Goal: Task Accomplishment & Management: Use online tool/utility

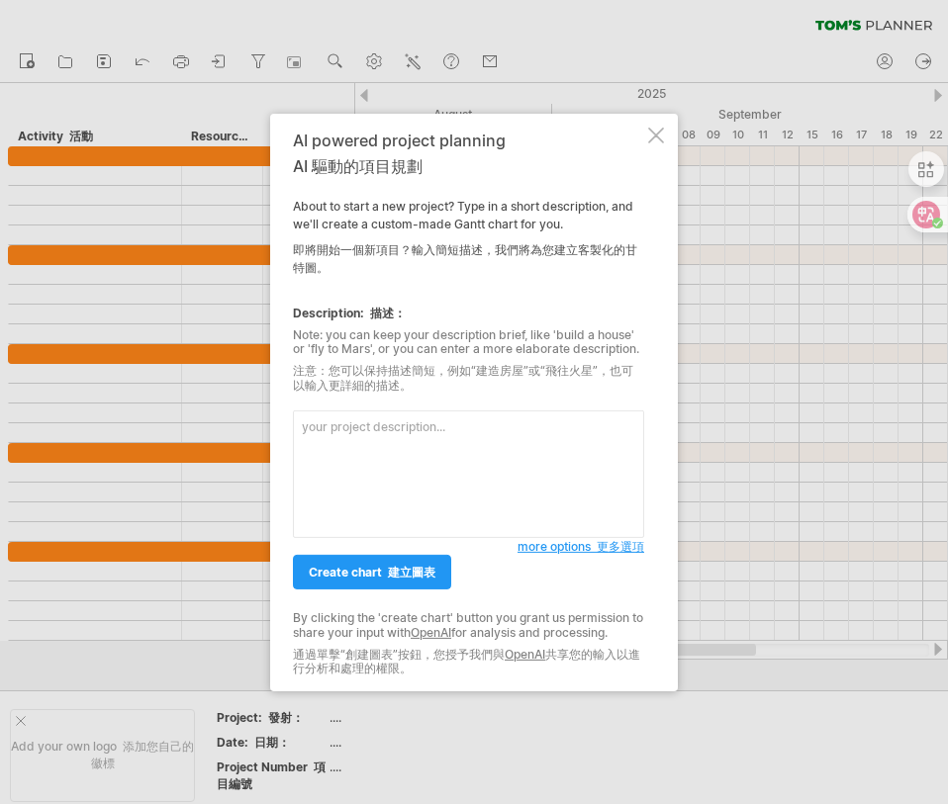
click at [422, 429] on textarea at bounding box center [468, 475] width 351 height 128
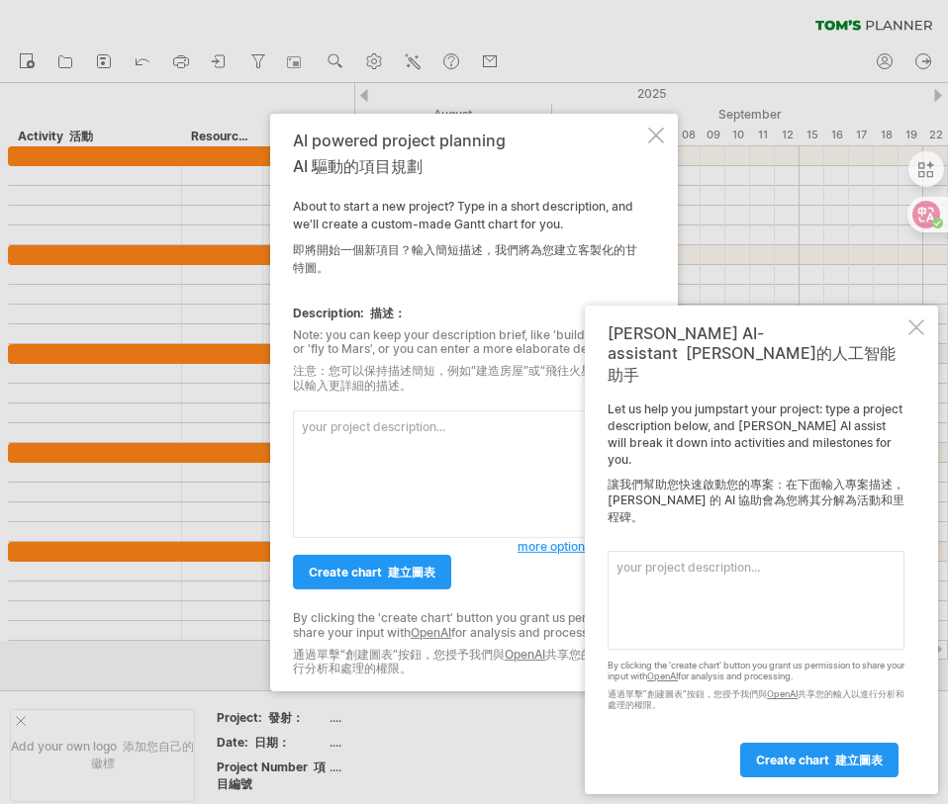
click at [432, 459] on textarea at bounding box center [468, 475] width 351 height 128
click at [384, 492] on textarea at bounding box center [468, 475] width 351 height 128
paste textarea "任務名稱 開始日期 結束日期 專案啟動 7/11 8/1 專案規劃 7/11 8/26 專案執行 8/4 9/9 7天 9/15 專案監控 9/16 9/24…"
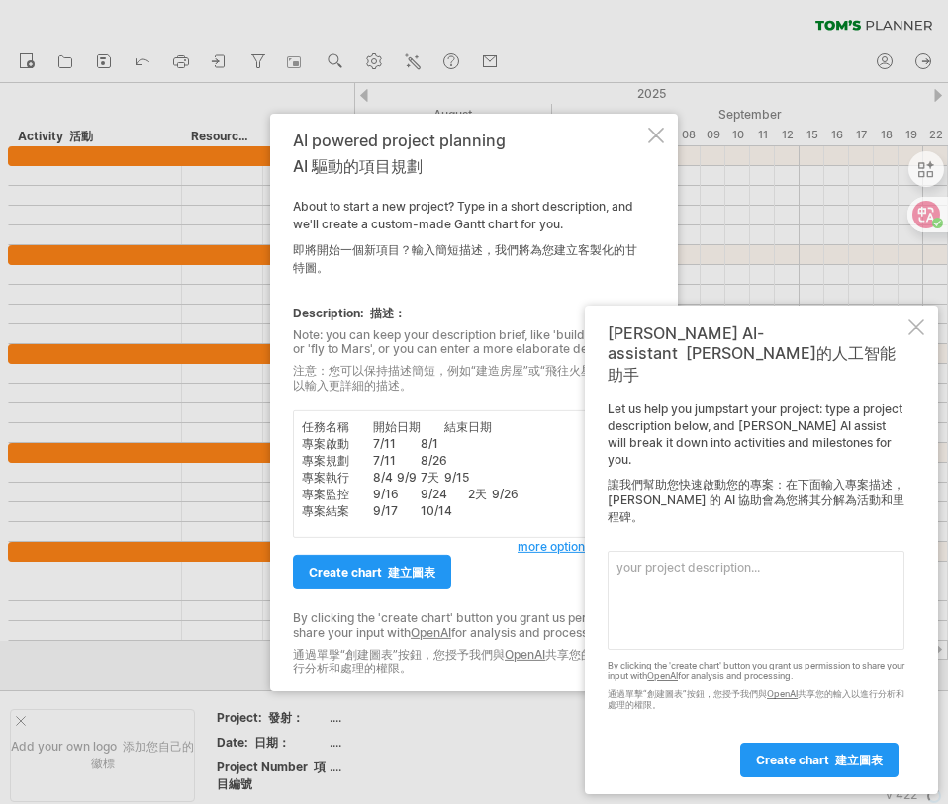
type textarea "任務名稱 開始日期 結束日期 專案啟動 7/11 8/1 專案規劃 7/11 8/26 專案執行 8/4 9/9 7天 9/15 專案監控 9/16 9/24…"
drag, startPoint x: 450, startPoint y: 519, endPoint x: 230, endPoint y: 447, distance: 231.2
click at [230, 447] on div "Trying to reach [DOMAIN_NAME] Connected again... 0% clear filter new" at bounding box center [474, 402] width 948 height 804
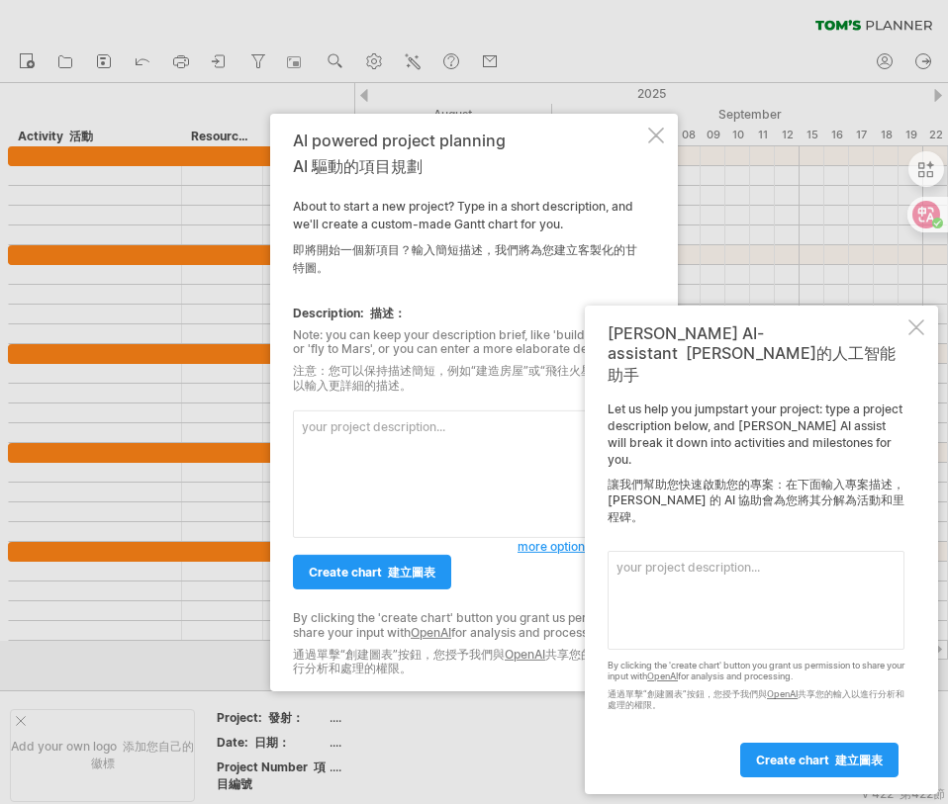
click at [404, 433] on textarea at bounding box center [468, 475] width 351 height 128
type textarea "專案管理"
click at [434, 448] on textarea at bounding box center [468, 475] width 351 height 128
click at [453, 432] on textarea at bounding box center [468, 475] width 351 height 128
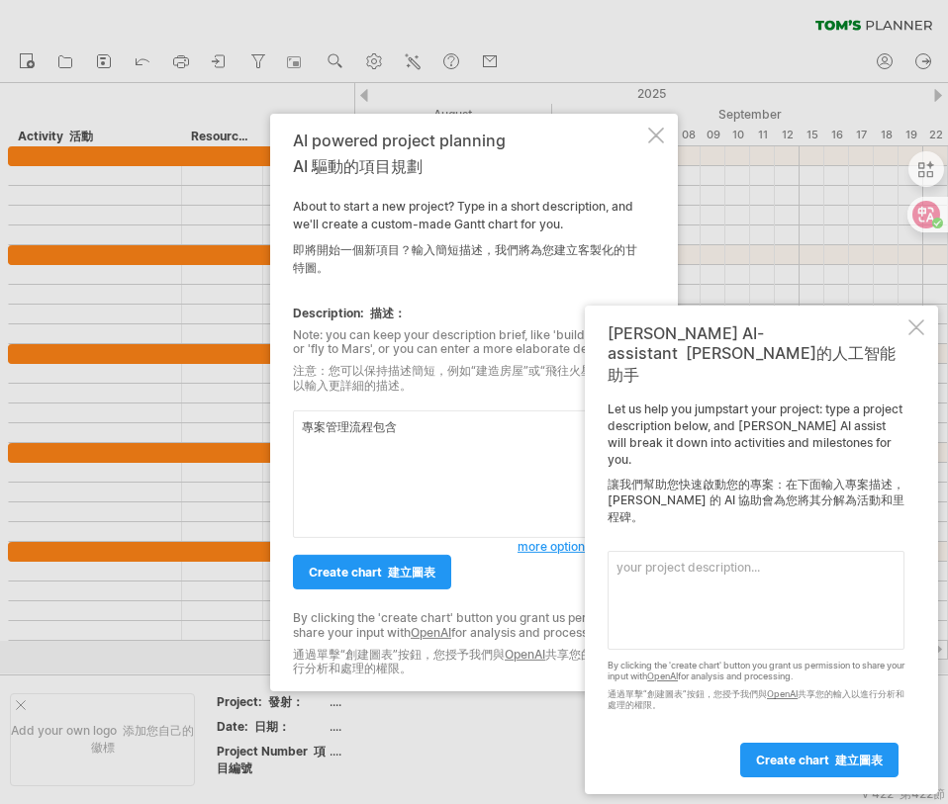
paste textarea "專案啟動 專案規劃 專案執行 專案監控 專案結案"
click at [306, 445] on textarea "專案管理流程包含專案啟動 專案規劃 專案執行 專案監控 專案結案" at bounding box center [468, 475] width 351 height 128
drag, startPoint x: 817, startPoint y: 409, endPoint x: 850, endPoint y: 406, distance: 32.8
click at [850, 385] on font "[PERSON_NAME]的人工智能助手" at bounding box center [751, 364] width 288 height 42
drag, startPoint x: 562, startPoint y: 118, endPoint x: 355, endPoint y: 105, distance: 207.1
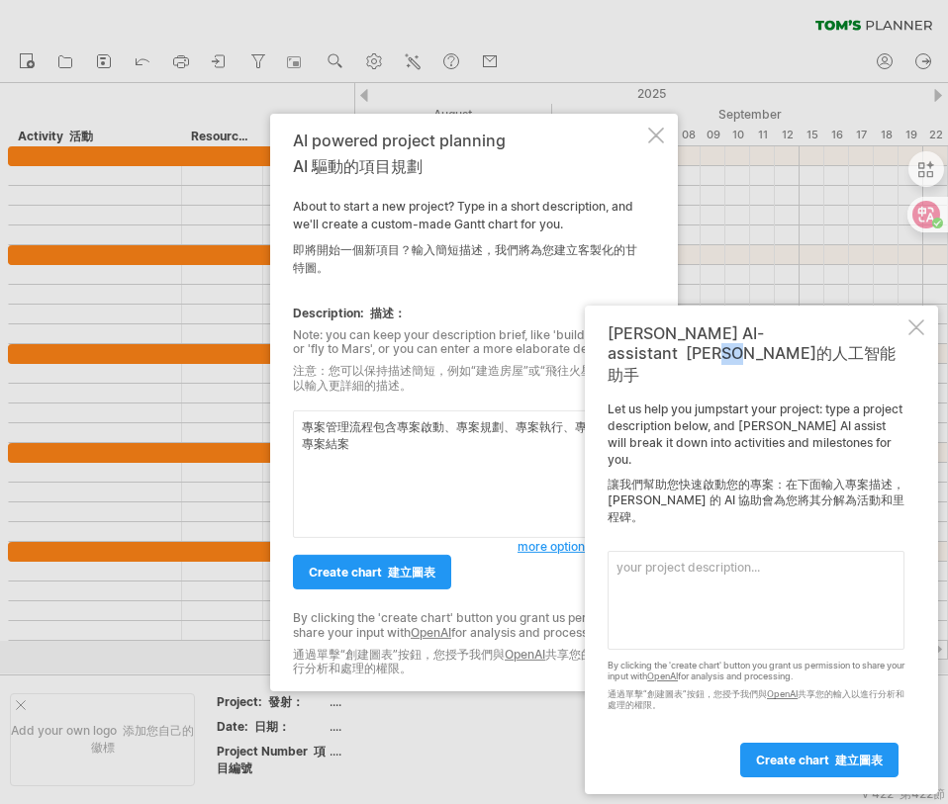
click at [355, 105] on div "Trying to reach [DOMAIN_NAME] Connected again... 0% clear filter new" at bounding box center [474, 402] width 948 height 804
click at [558, 468] on textarea "專案管理流程包含專案啟動、專案規劃、專案執行、專案監控 專案結案" at bounding box center [468, 475] width 351 height 128
click at [898, 391] on div "[PERSON_NAME] AI-assistant [PERSON_NAME]的人工智能助手 Let us help you jumpstart your …" at bounding box center [761, 550] width 353 height 489
click at [907, 399] on div "[PERSON_NAME] AI-assistant [PERSON_NAME]的人工智能助手 Let us help you jumpstart your …" at bounding box center [761, 550] width 353 height 489
click at [914, 335] on div at bounding box center [916, 328] width 16 height 16
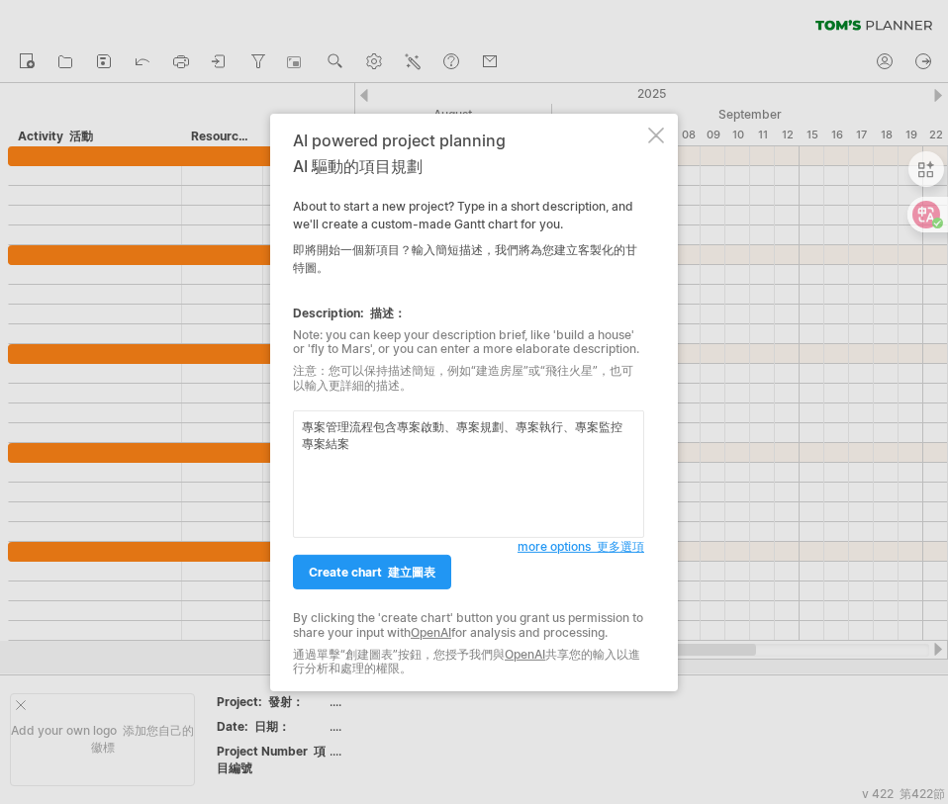
click at [573, 457] on textarea "專案管理流程包含專案啟動、專案規劃、專案執行、專案監控 專案結案" at bounding box center [468, 475] width 351 height 128
click at [297, 443] on textarea "專案管理流程包含專案啟動、專案規劃、專案執行、專案監控 專案結案" at bounding box center [468, 475] width 351 height 128
drag, startPoint x: 347, startPoint y: 425, endPoint x: 374, endPoint y: 431, distance: 27.4
click at [374, 431] on textarea "專案管理流程包含專案啟動、專案規劃、專案執行、專案監控 、專案結案" at bounding box center [468, 475] width 351 height 128
click at [395, 477] on textarea "專案管理中任務名稱包含專案啟動、專案規劃、專案執行、專案監控、專案結案" at bounding box center [468, 475] width 351 height 128
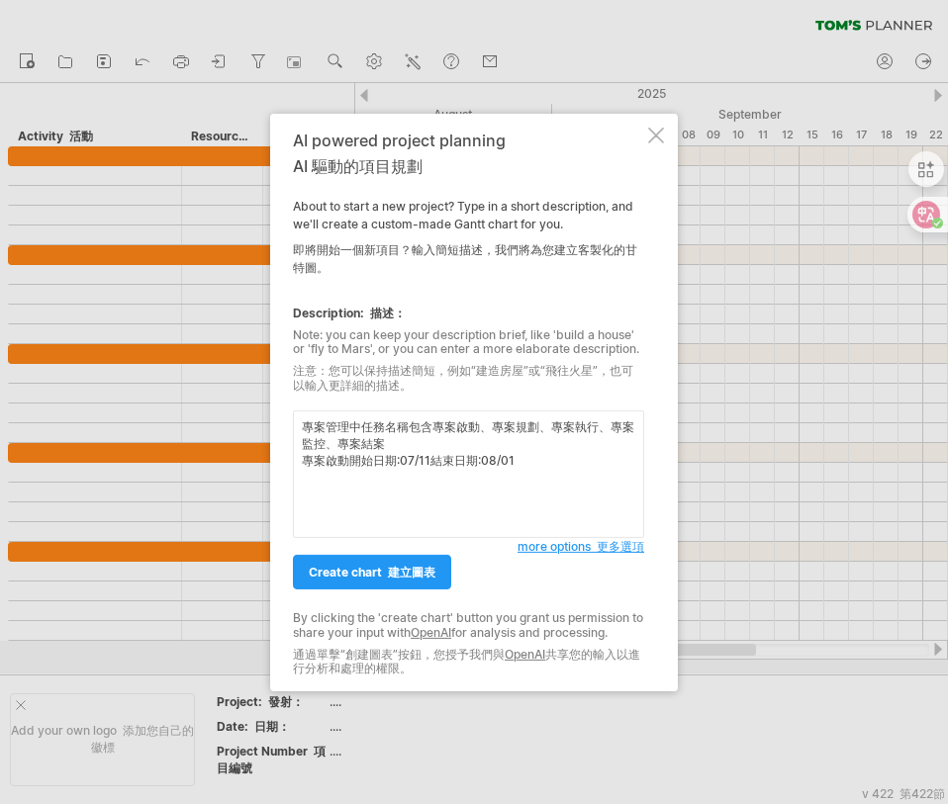
paste textarea "專案啟動開始日期:07/11結束日期:08/01"
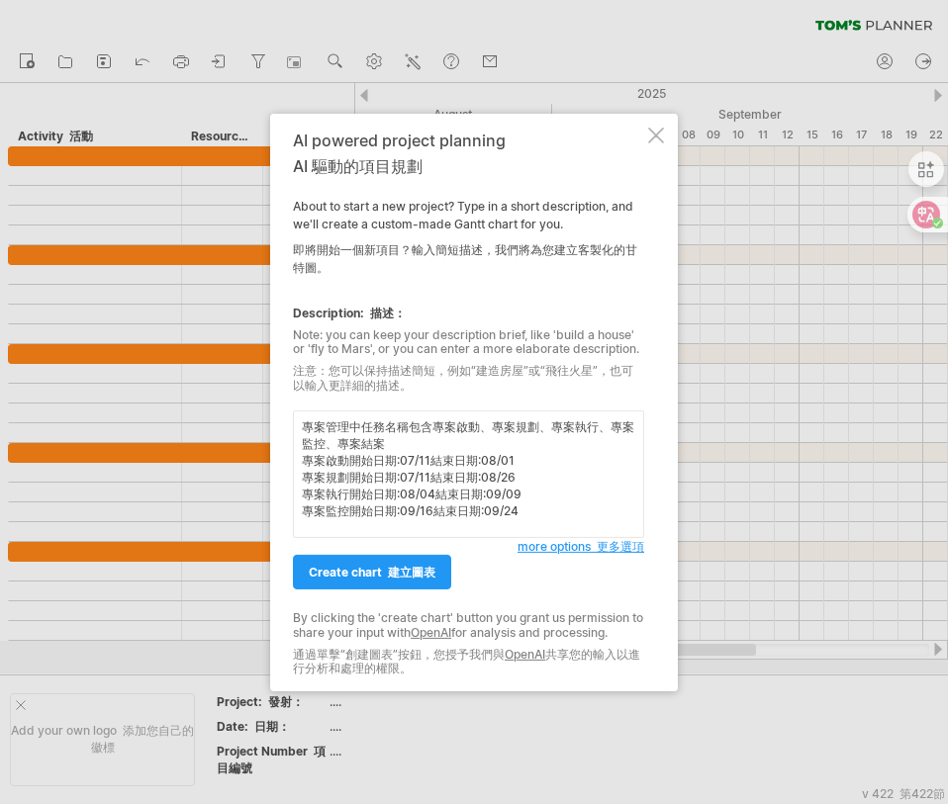
paste textarea "專案啟動開始日期:07/11結束日期:08/01"
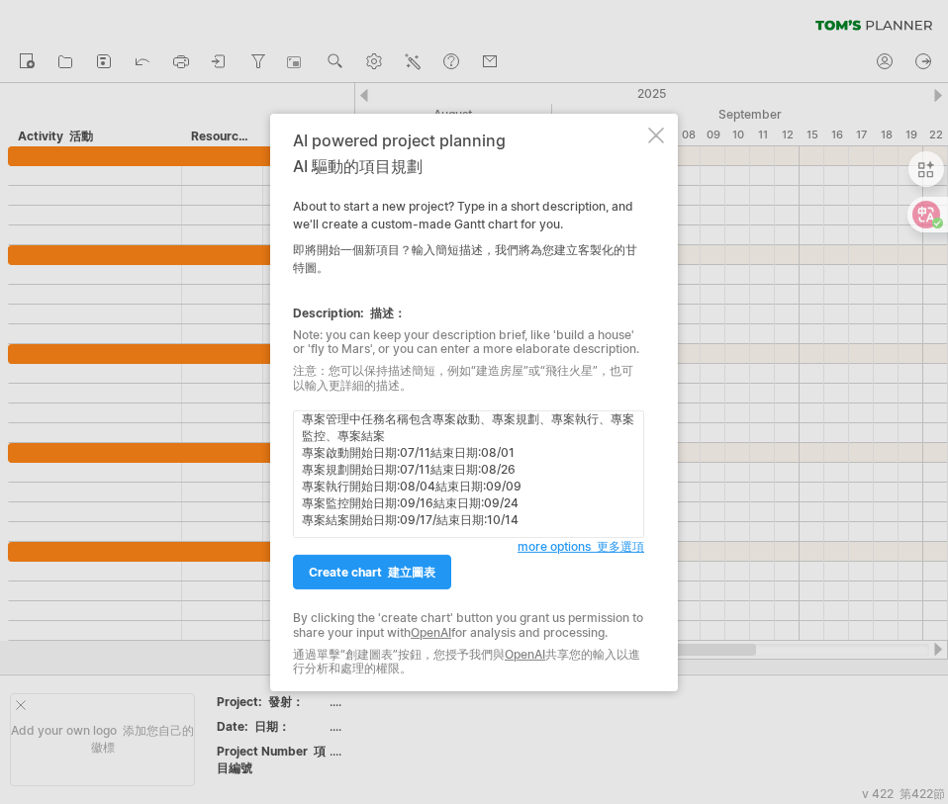
click at [423, 522] on textarea "專案管理中任務名稱包含專案啟動、專案規劃、專案執行、專案監控、專案結案 專案啟動開始日期:07/11結束日期:08/01 專案規劃開始日期:07/11結束日期…" at bounding box center [468, 475] width 351 height 128
paste textarea "在月份下加入週數"
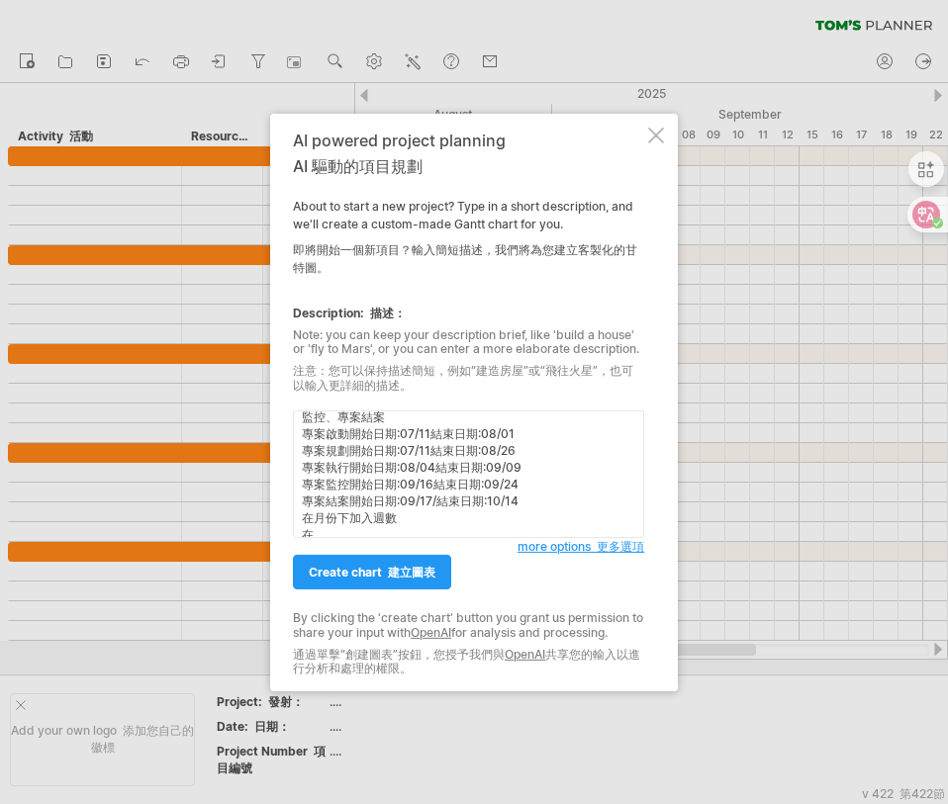
scroll to position [42, 0]
click at [302, 453] on textarea "專案管理中任務名稱包含專案啟動、專案規劃、專案執行、專案監控、專案結案 專案啟動開始日期:07/11結束日期:08/01 專案規劃開始日期:07/11結束日期…" at bounding box center [468, 475] width 351 height 128
drag, startPoint x: 304, startPoint y: 463, endPoint x: 352, endPoint y: 470, distance: 49.0
click at [352, 470] on textarea "專案管理中任務名稱包含專案啟動、專案規劃、專案執行、專案監控、專案結案 專案啟動開始日期:07/11結束日期:08/01 專案規劃開始日期:07/11結束日期…" at bounding box center [468, 475] width 351 height 128
drag, startPoint x: 305, startPoint y: 455, endPoint x: 342, endPoint y: 455, distance: 37.6
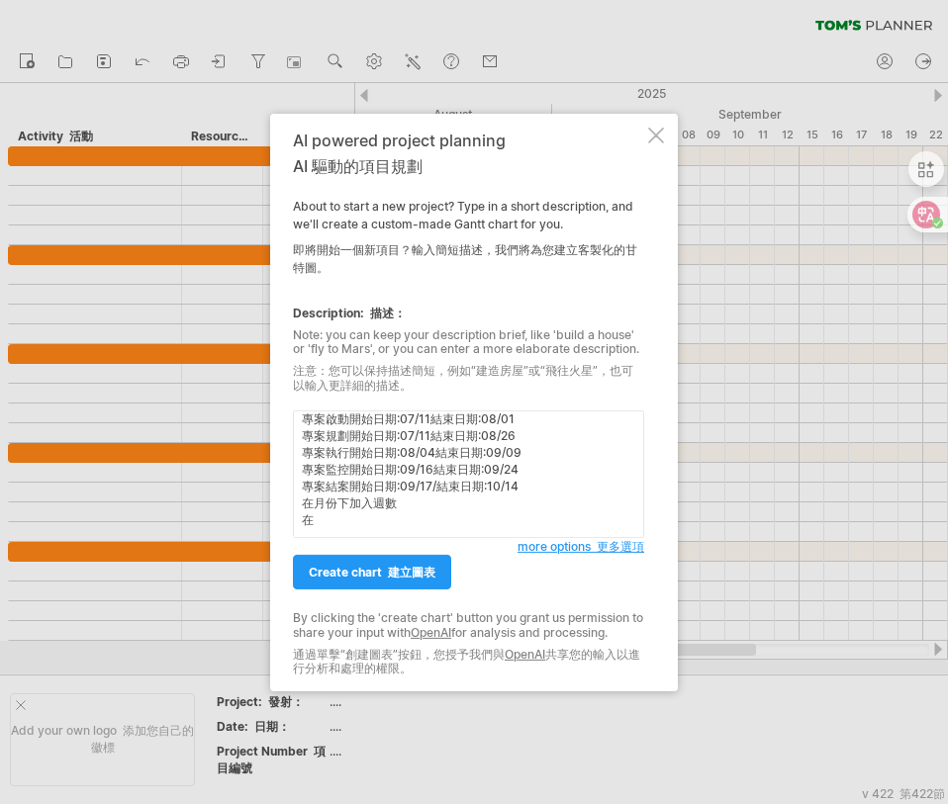
click at [342, 455] on textarea "專案管理中任務名稱包含專案啟動、專案規劃、專案執行、專案監控、專案結案 專案啟動開始日期:07/11結束日期:08/01 專案規劃開始日期:07/11結束日期…" at bounding box center [468, 475] width 351 height 128
click at [346, 456] on textarea "專案管理中任務名稱包含專案啟動、專案規劃、專案執行、專案監控、專案結案 專案啟動開始日期:07/11結束日期:08/01 專案規劃開始日期:07/11結束日期…" at bounding box center [468, 475] width 351 height 128
click at [343, 515] on textarea "專案管理中任務名稱包含專案啟動、專案規劃、專案執行、專案監控、專案結案 專案啟動開始日期:07/11結束日期:08/01 專案規劃開始日期:07/11結束日期…" at bounding box center [468, 475] width 351 height 128
paste textarea "專案執行"
drag, startPoint x: 303, startPoint y: 476, endPoint x: 350, endPoint y: 474, distance: 47.5
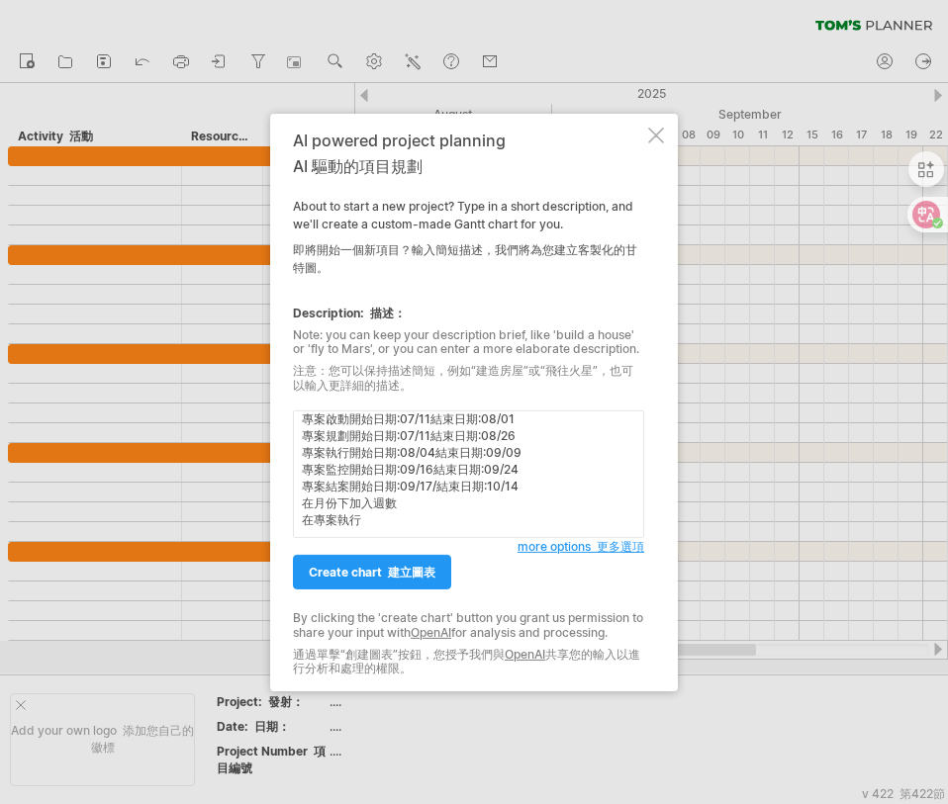
click at [350, 474] on textarea "專案管理中任務名稱包含專案啟動、專案規劃、專案執行、專案監控、專案結案 專案啟動開始日期:07/11結束日期:08/01 專案規劃開始日期:07/11結束日期…" at bounding box center [468, 475] width 351 height 128
click at [367, 509] on textarea "專案管理中任務名稱包含專案啟動、專案規劃、專案執行、專案監控、專案結案 專案啟動開始日期:07/11結束日期:08/01 專案規劃開始日期:07/11結束日期…" at bounding box center [468, 475] width 351 height 128
click at [386, 515] on textarea "專案管理中任務名稱包含專案啟動、專案規劃、專案執行、專案監控、專案結案 專案啟動開始日期:07/11結束日期:08/01 專案規劃開始日期:07/11結束日期…" at bounding box center [468, 475] width 351 height 128
paste textarea "專案監控"
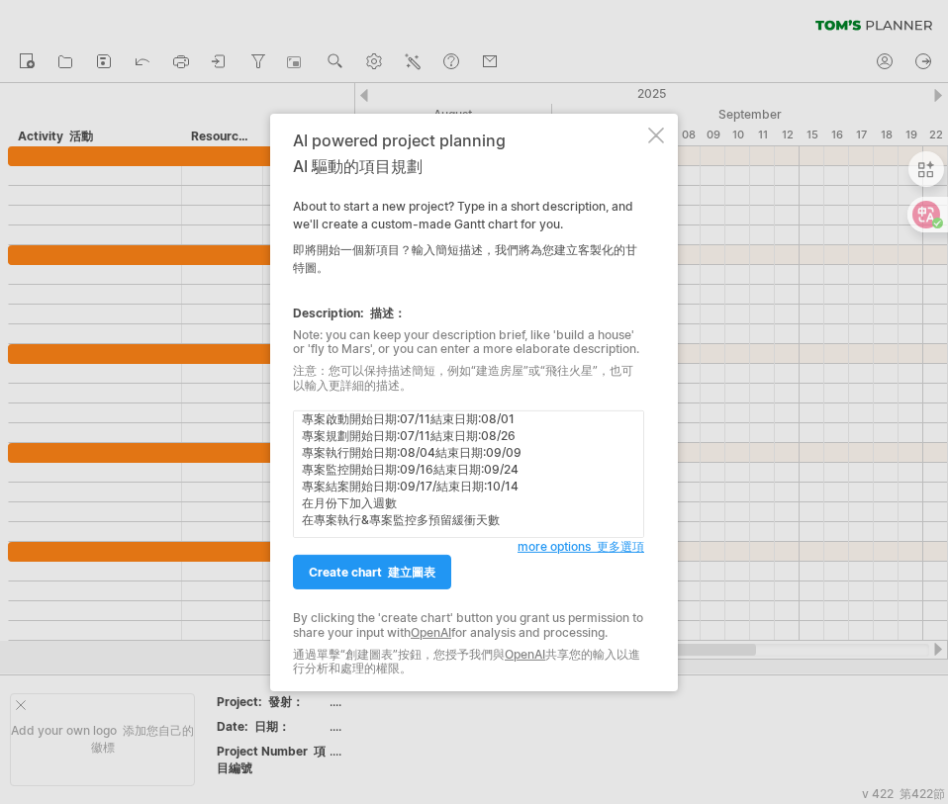
paste textarea "專案執行"
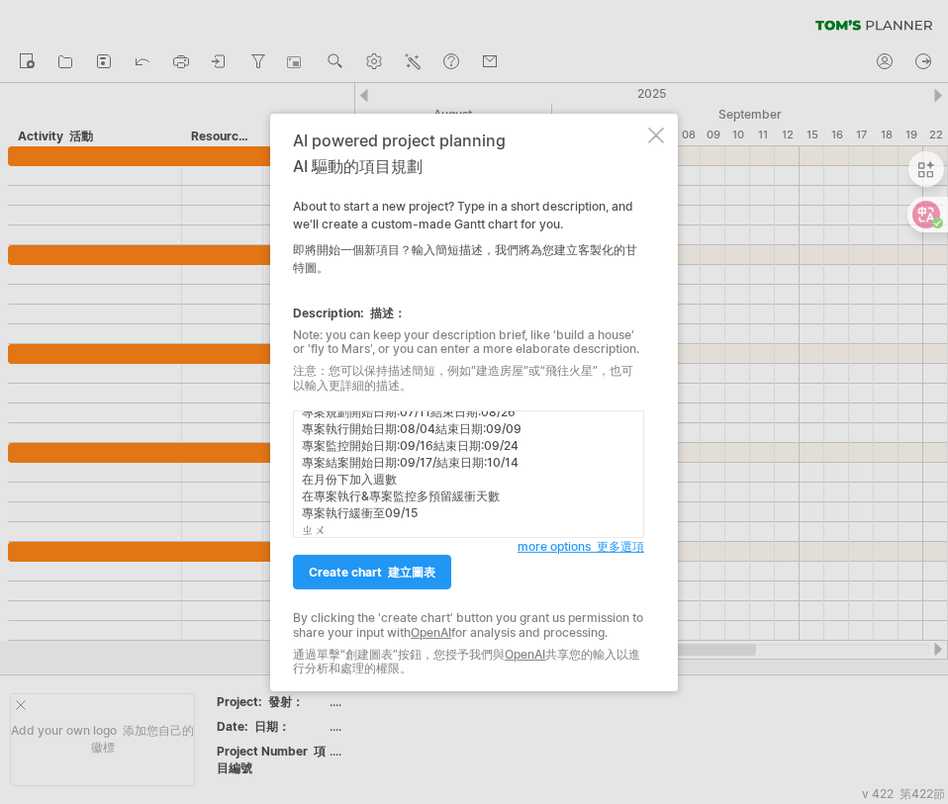
scroll to position [67, 0]
type textarea "專案管理中任務名稱包含專案啟動、專案規劃、專案執行、專案監控、專案結案 專案啟動開始日期:07/11結束日期:08/01 專案規劃開始日期:07/11結束日期…"
click at [538, 547] on span "more options 更多選項" at bounding box center [580, 546] width 127 height 15
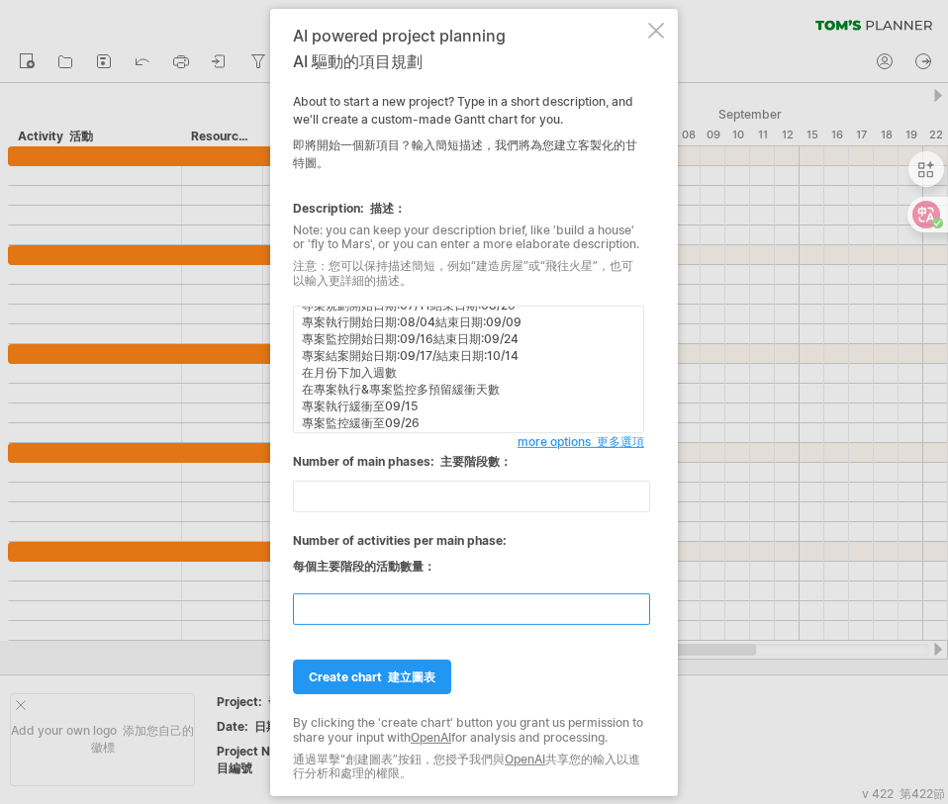
click at [383, 599] on input "**" at bounding box center [471, 610] width 357 height 32
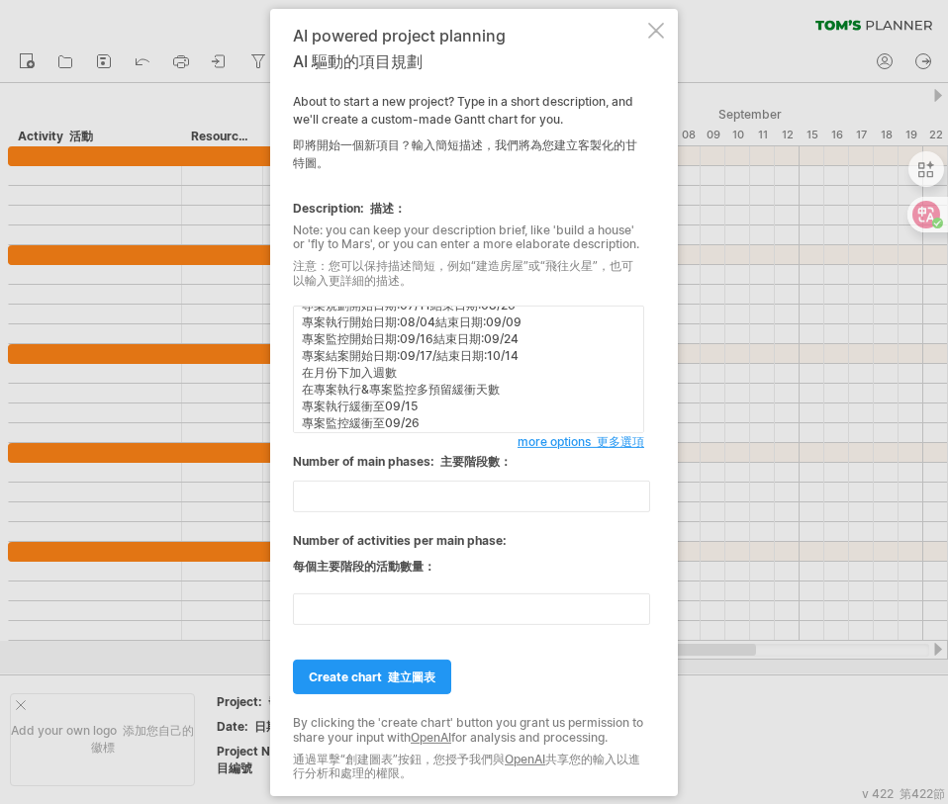
click at [591, 437] on font at bounding box center [594, 441] width 6 height 15
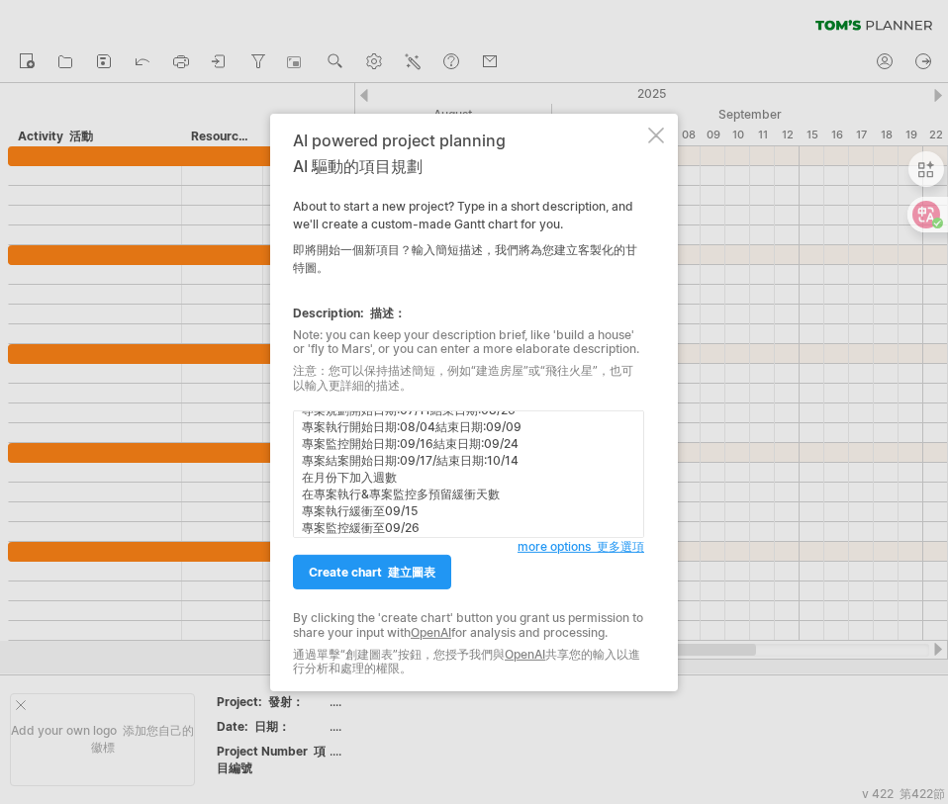
click at [595, 556] on div "AI powered project planning AI 驅動的項目規劃 About to start a new project? Type in a …" at bounding box center [468, 402] width 351 height 542
click at [596, 551] on font at bounding box center [594, 546] width 6 height 15
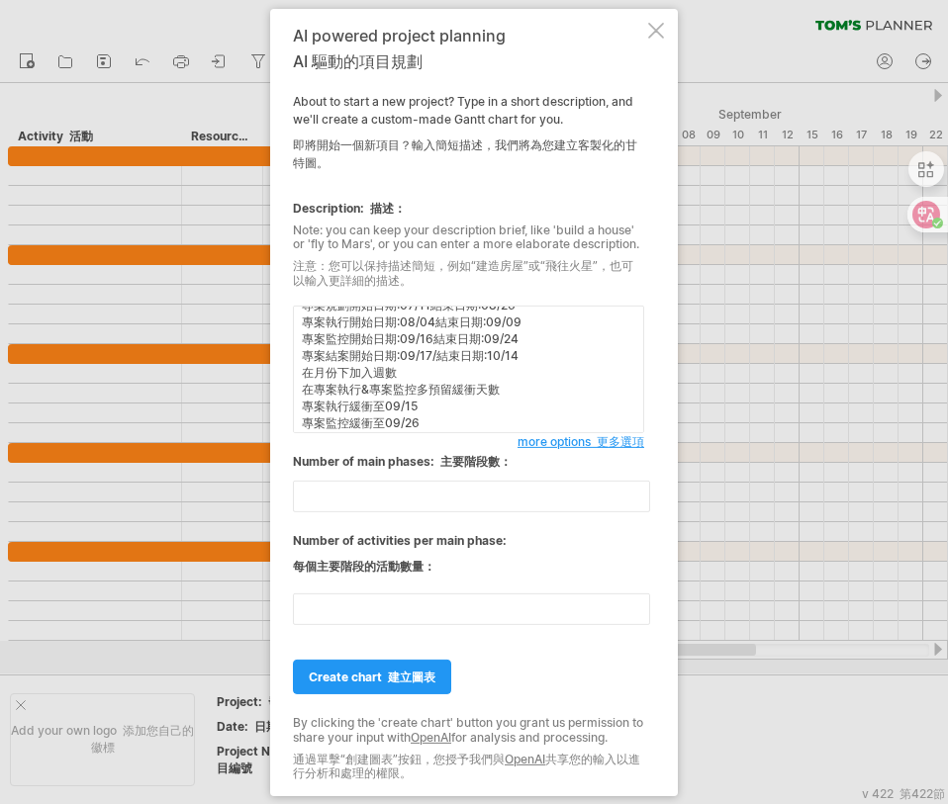
click at [597, 448] on font "更多選項" at bounding box center [619, 441] width 47 height 15
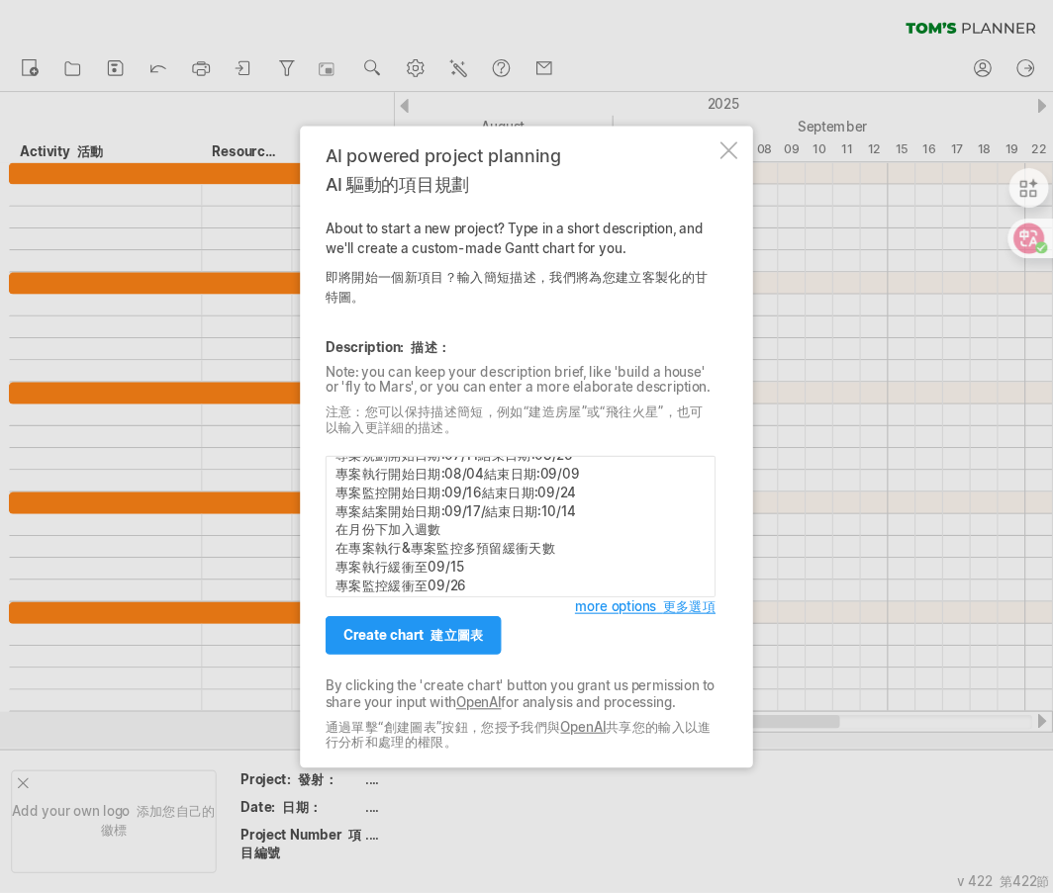
scroll to position [0, 0]
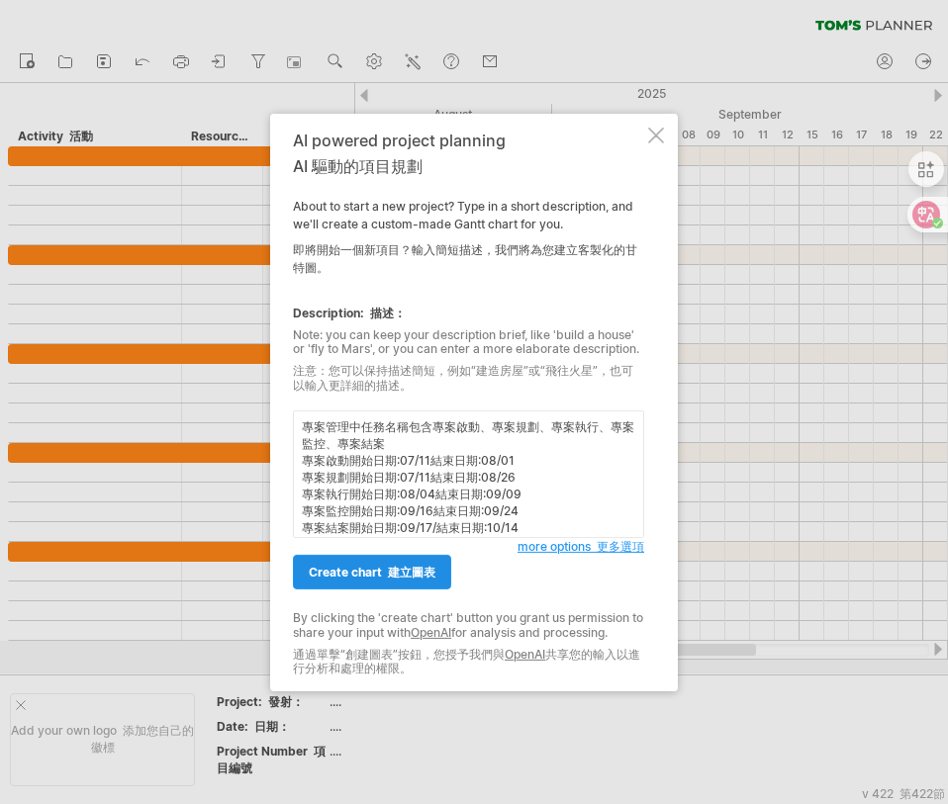
click at [370, 581] on link "create chart 建立圖表" at bounding box center [372, 572] width 158 height 35
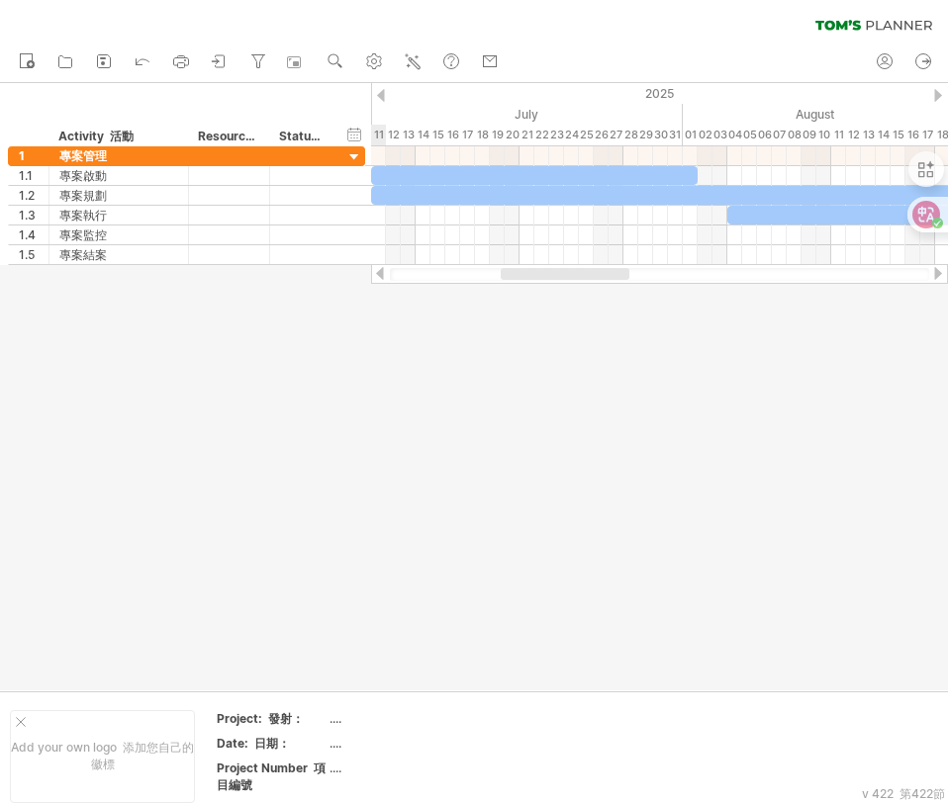
click at [506, 413] on div at bounding box center [474, 386] width 948 height 607
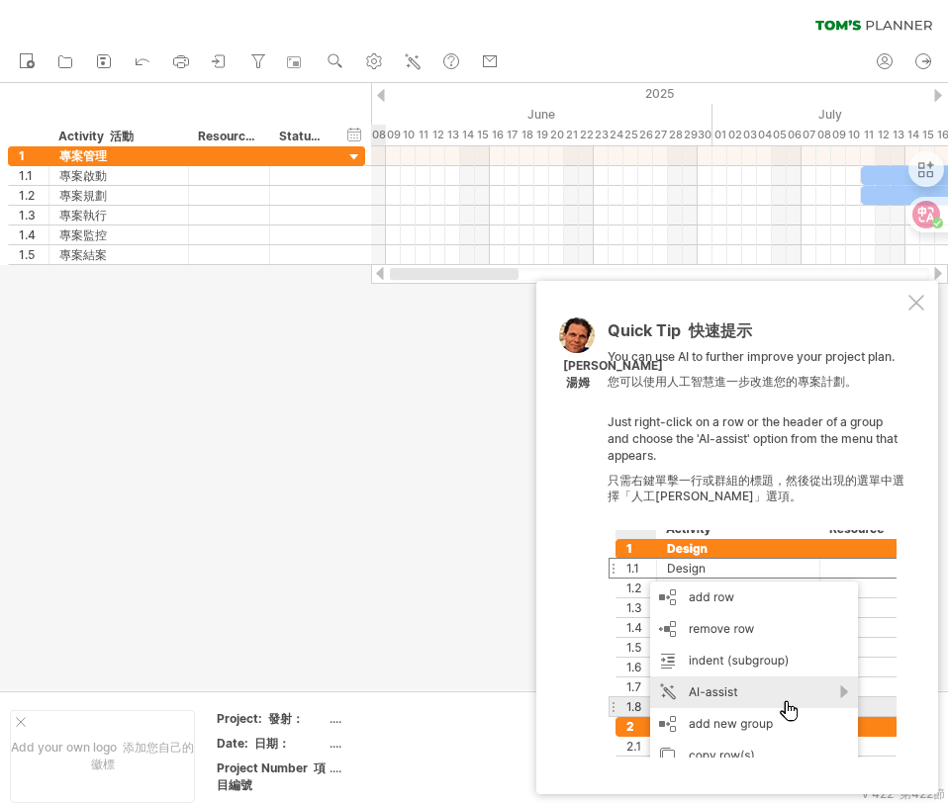
drag, startPoint x: 557, startPoint y: 277, endPoint x: 390, endPoint y: 319, distance: 172.3
click at [408, 322] on div "Trying to reach [DOMAIN_NAME] Connected again... 0% clear filter new 1" at bounding box center [474, 402] width 948 height 804
click at [922, 302] on div at bounding box center [916, 303] width 16 height 16
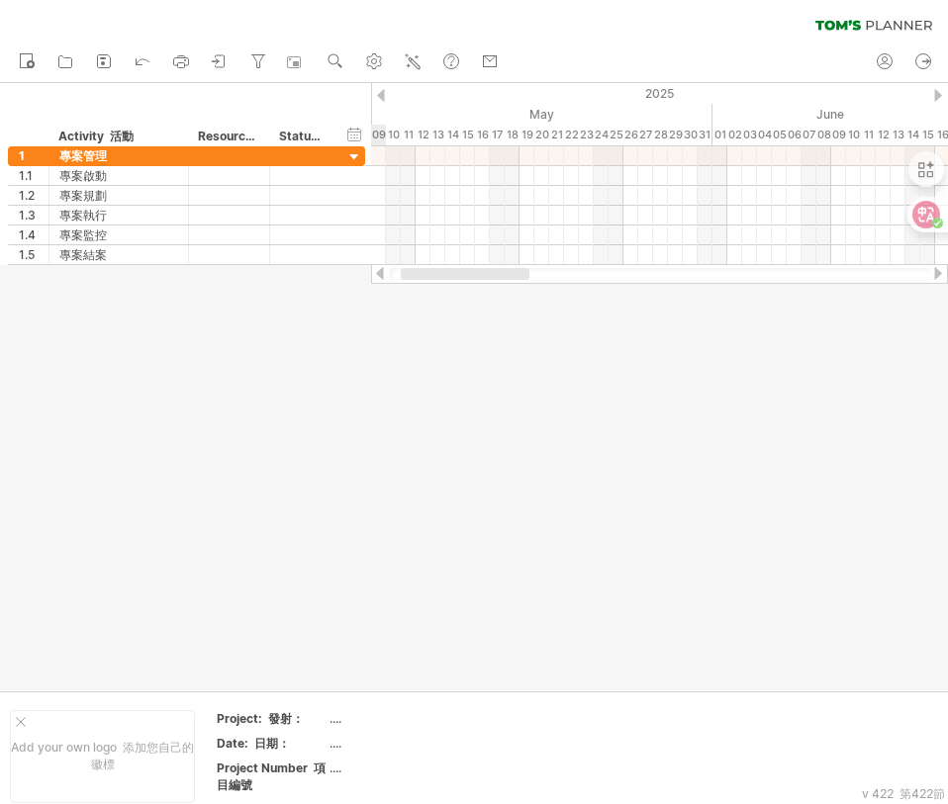
drag, startPoint x: 567, startPoint y: 272, endPoint x: 482, endPoint y: 276, distance: 85.2
click at [483, 276] on div at bounding box center [465, 274] width 129 height 12
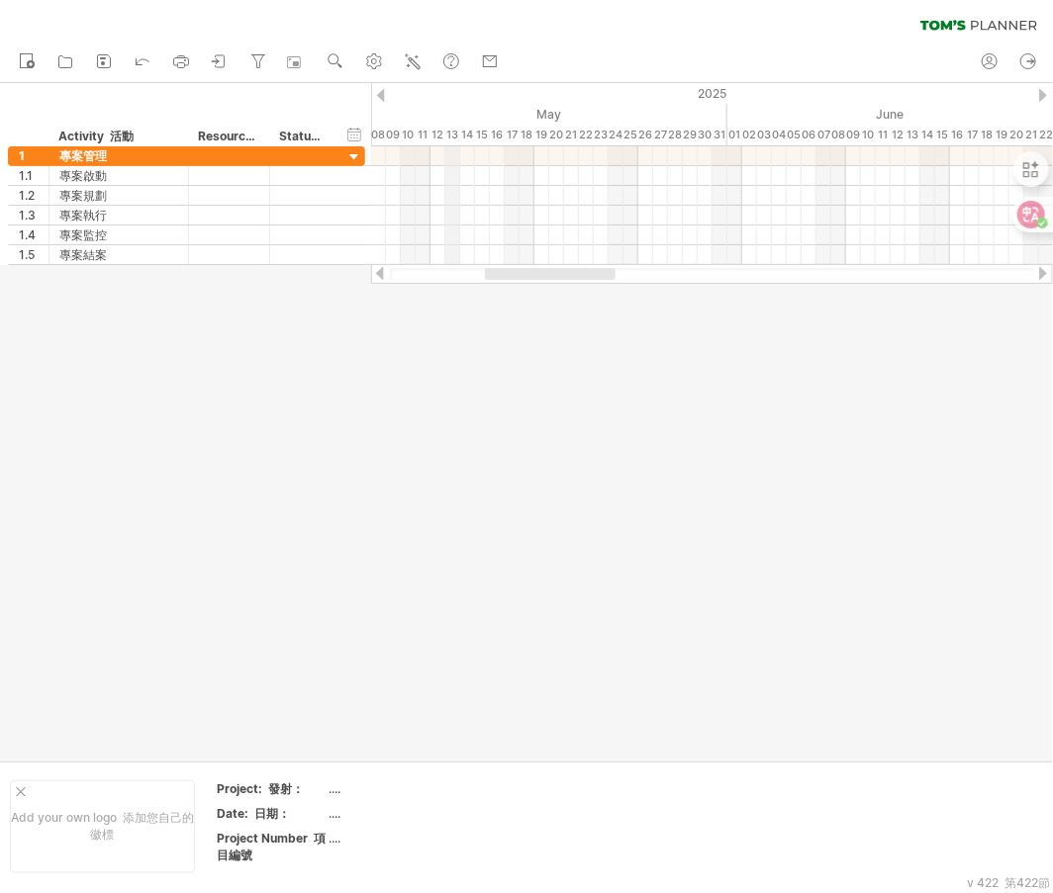
click at [453, 125] on div "13" at bounding box center [452, 135] width 15 height 21
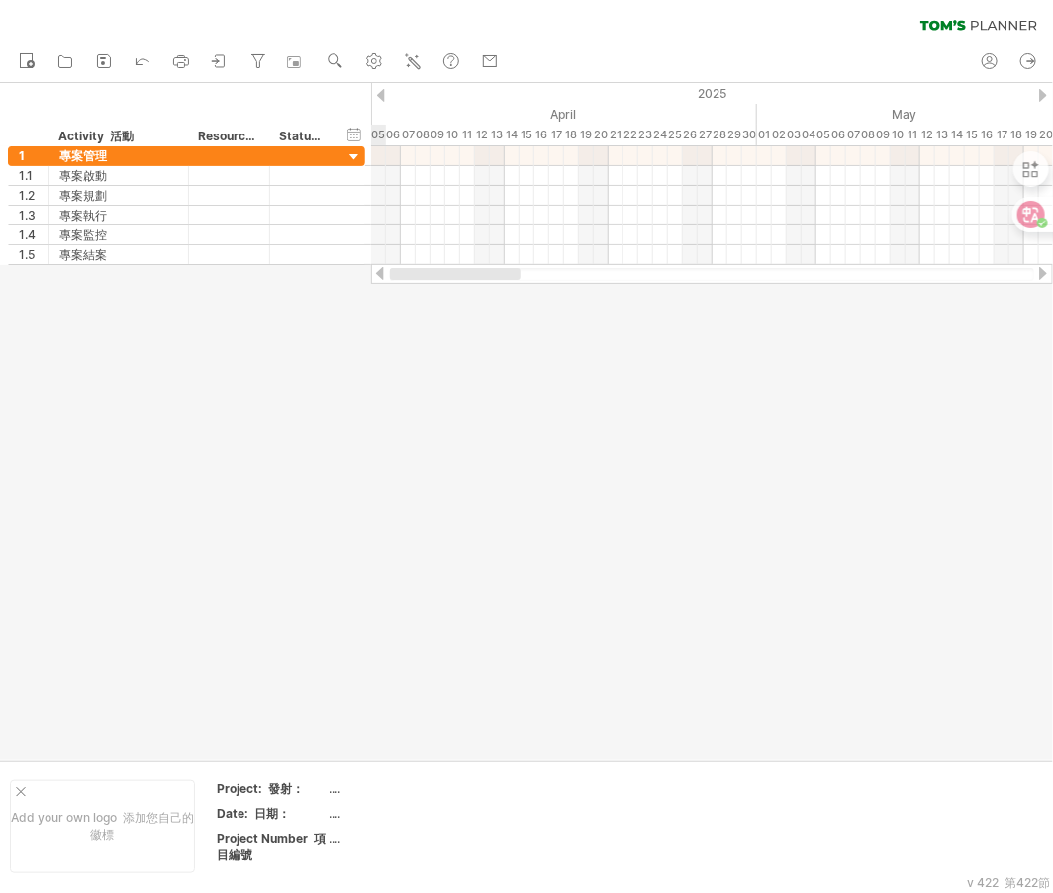
drag, startPoint x: 574, startPoint y: 272, endPoint x: 411, endPoint y: 297, distance: 165.1
click at [412, 295] on div "Trying to reach [DOMAIN_NAME] Connected again... 0% clear filter new 1" at bounding box center [526, 446] width 1053 height 893
click at [250, 354] on div at bounding box center [526, 422] width 1053 height 678
click at [205, 133] on div "Resource 資源" at bounding box center [228, 137] width 60 height 20
click at [205, 133] on input "********" at bounding box center [228, 137] width 60 height 20
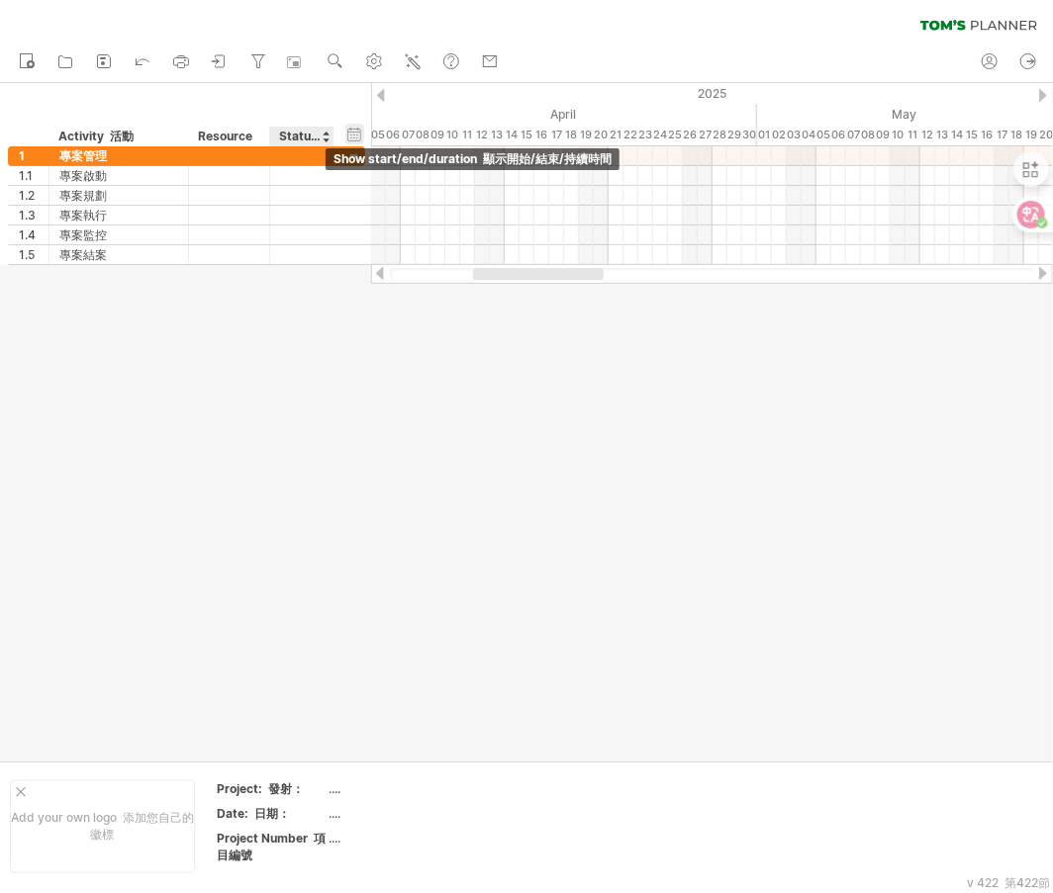
click at [345, 134] on div "hide start/end/duration show start/end/duration 顯示開始/結束/持續時間" at bounding box center [354, 134] width 19 height 21
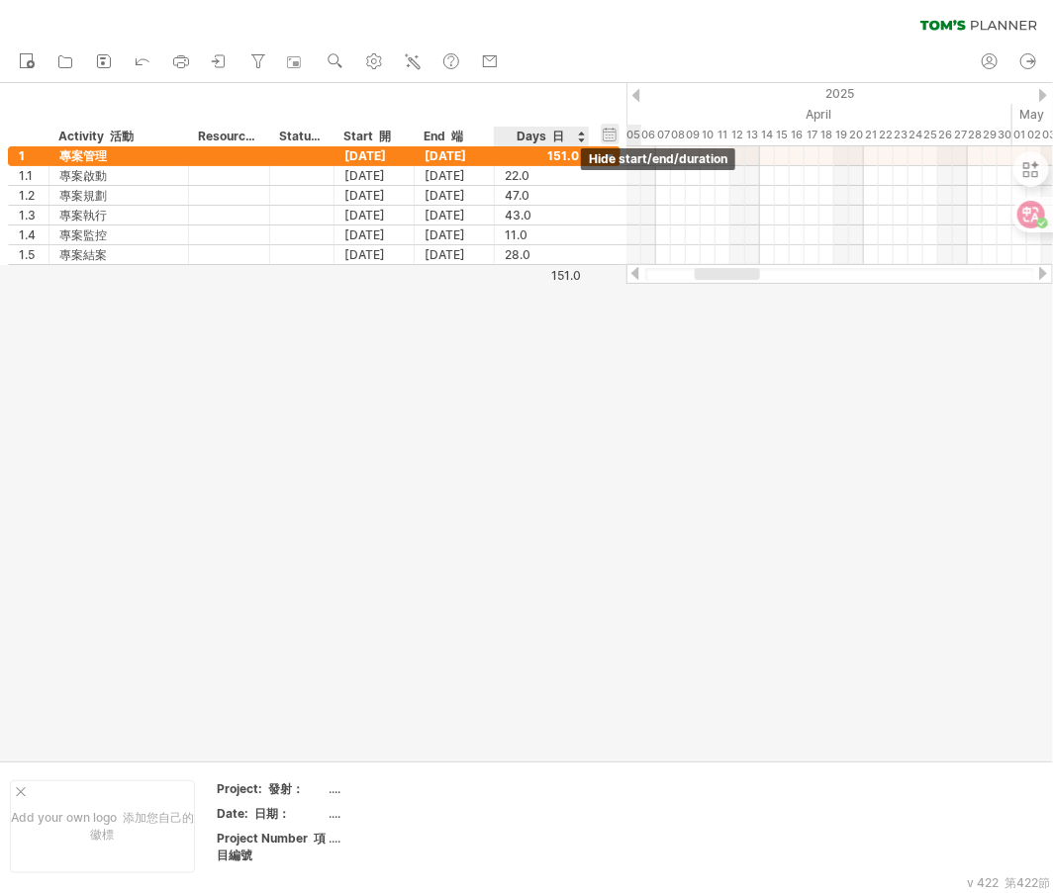
click at [610, 131] on div "hide start/end/duration show start/end/duration 顯示開始/結束/持續時間" at bounding box center [609, 134] width 19 height 21
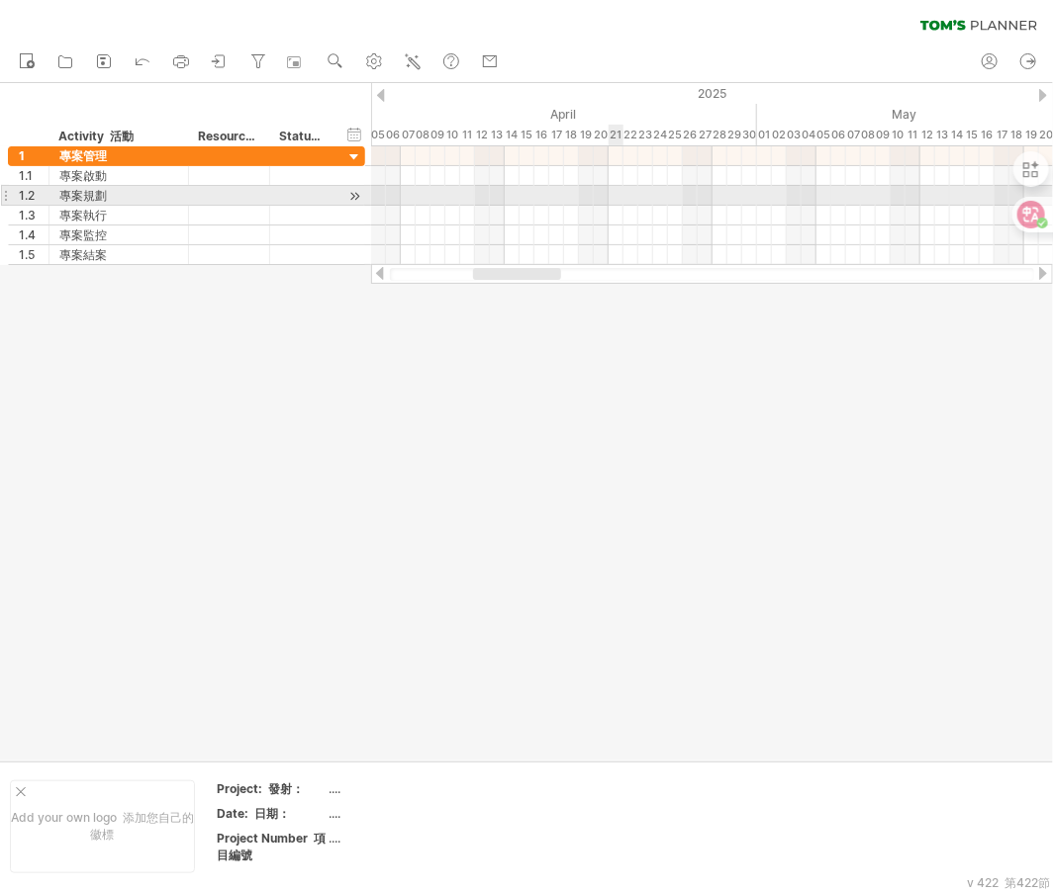
click at [611, 196] on div at bounding box center [712, 196] width 682 height 20
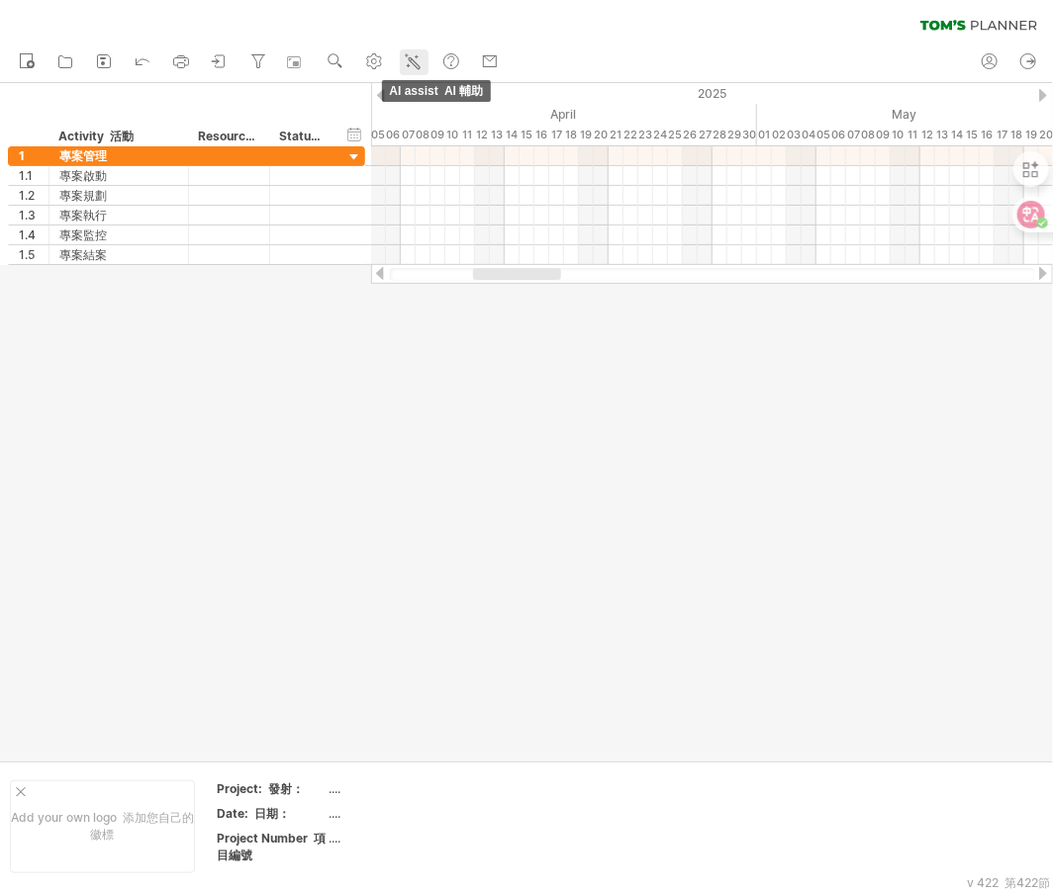
click at [418, 57] on line at bounding box center [416, 57] width 3 height 0
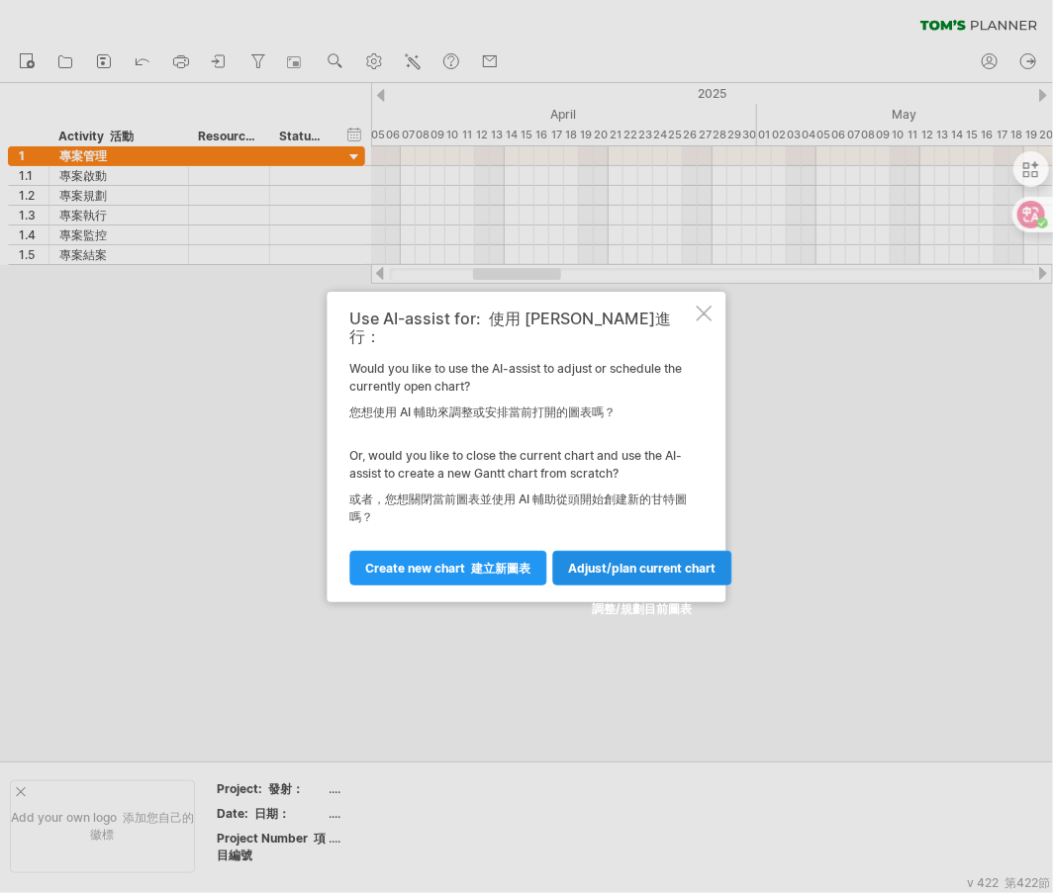
click at [631, 561] on span "Adjust/plan current chart 調整/規劃目前圖表" at bounding box center [642, 588] width 147 height 55
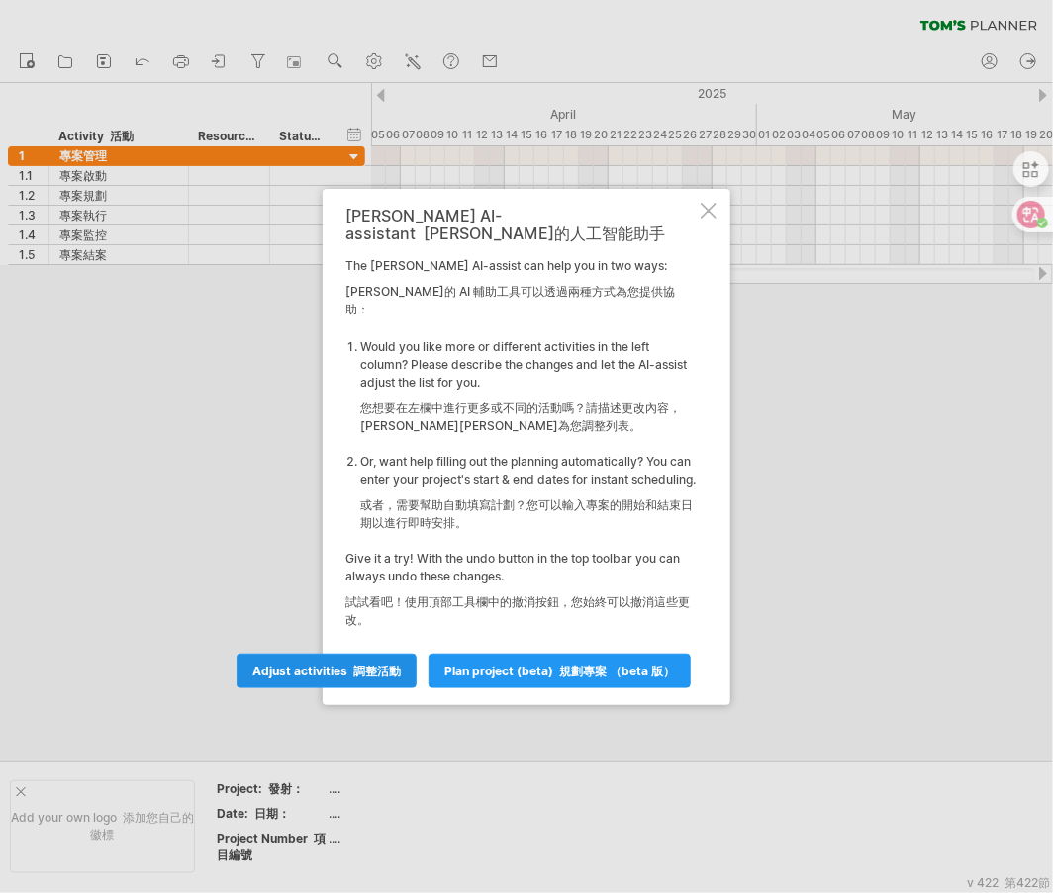
click at [357, 664] on font "調整活動" at bounding box center [376, 671] width 47 height 15
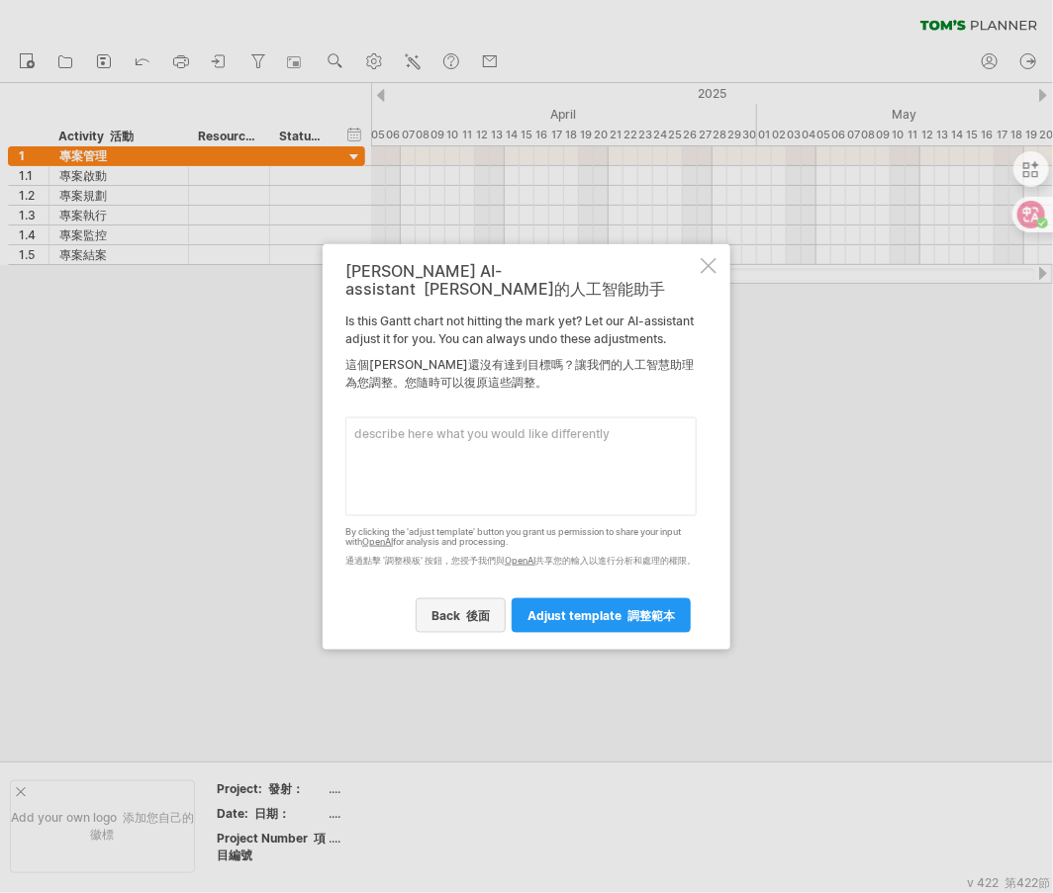
click at [480, 623] on font "後面" at bounding box center [478, 615] width 24 height 15
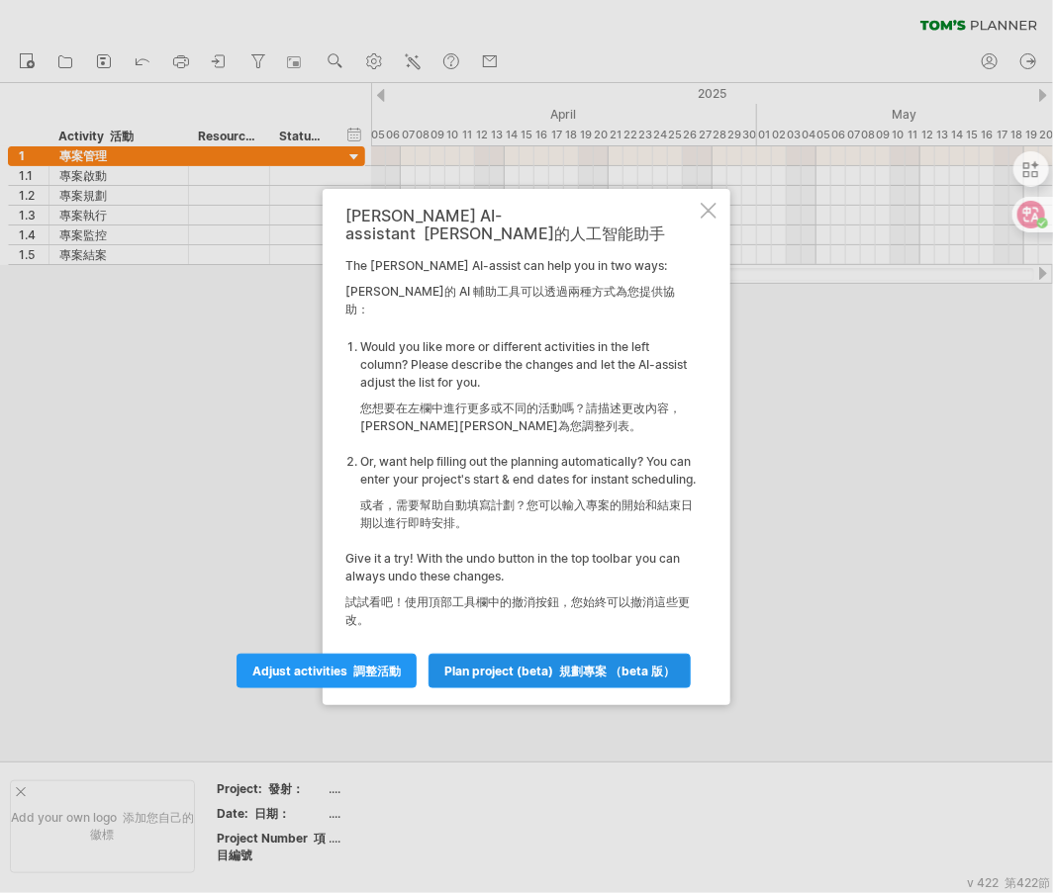
click at [578, 664] on font "規劃專案 （Beta 版）" at bounding box center [617, 671] width 116 height 15
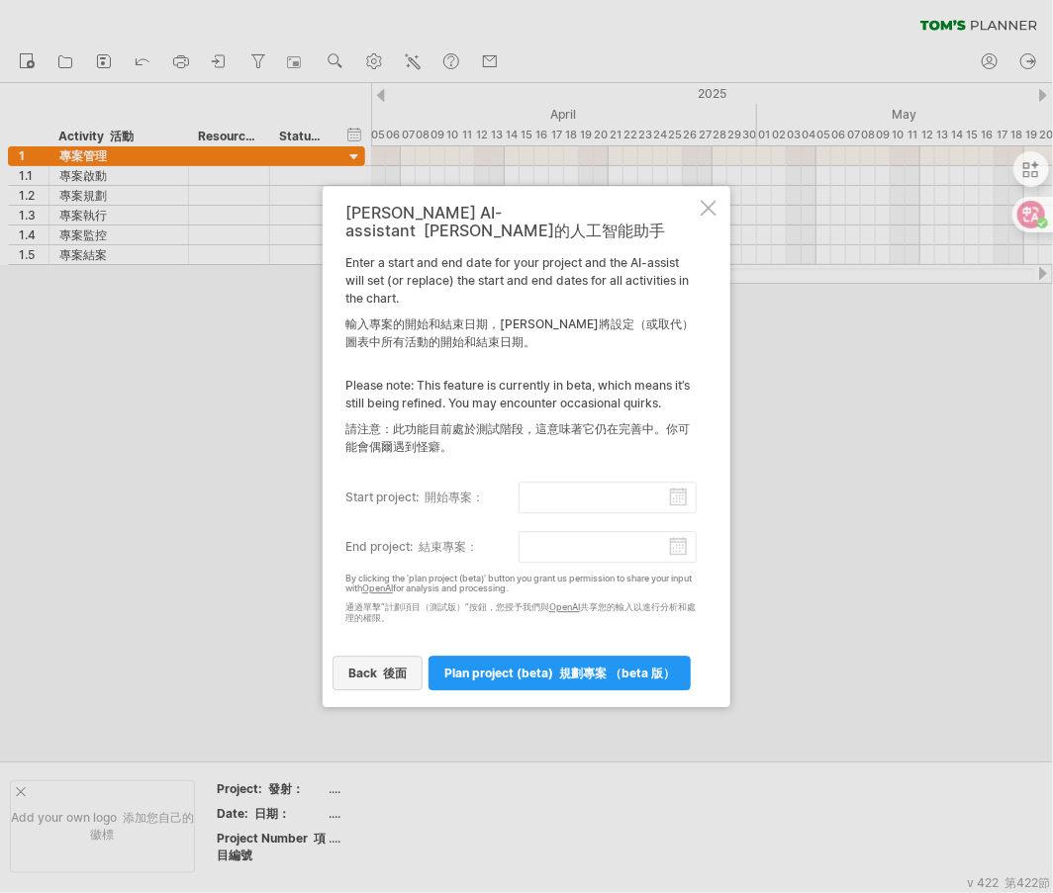
click at [407, 666] on font "後面" at bounding box center [395, 673] width 24 height 15
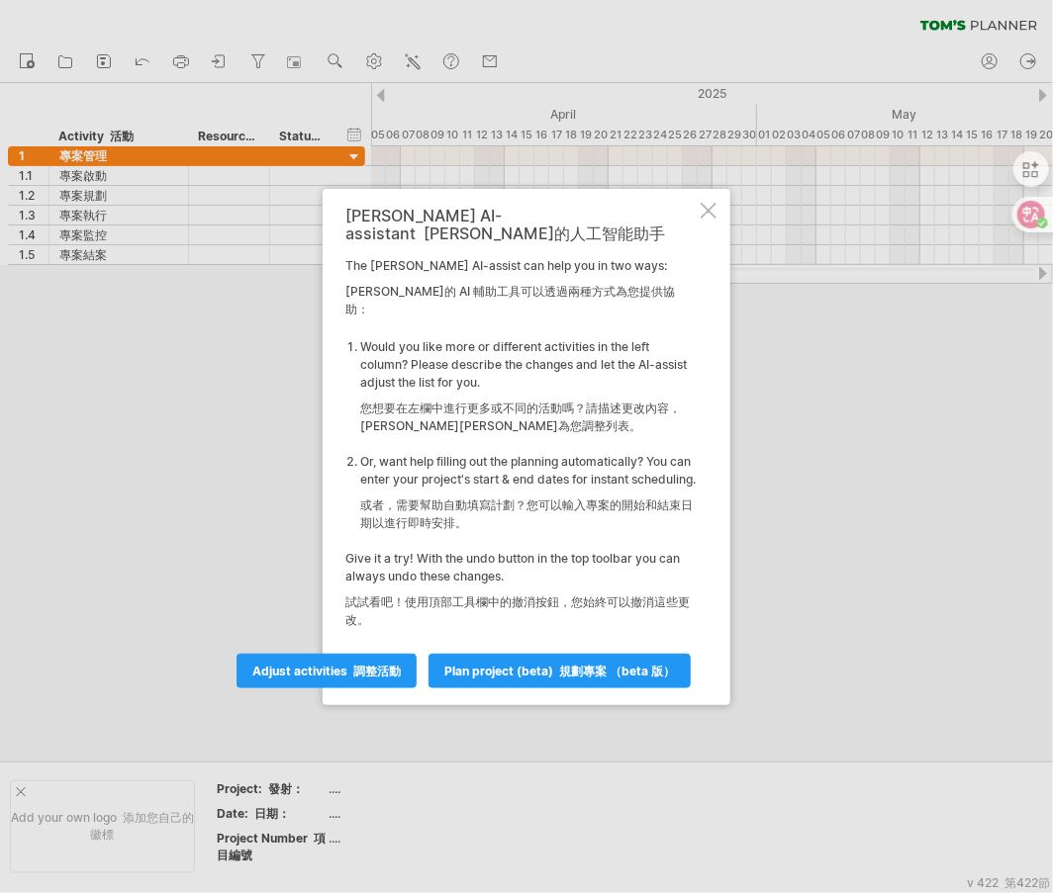
click at [717, 223] on div "[PERSON_NAME] AI-assistant [PERSON_NAME]的人工智能助手 The [PERSON_NAME] AI-assist can…" at bounding box center [526, 447] width 408 height 516
